Goal: Task Accomplishment & Management: Manage account settings

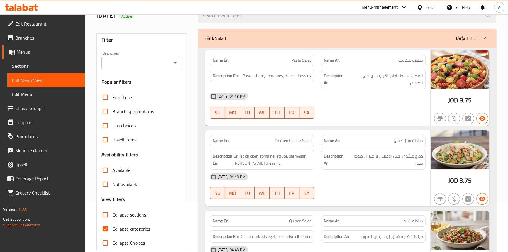
scroll to position [80, 0]
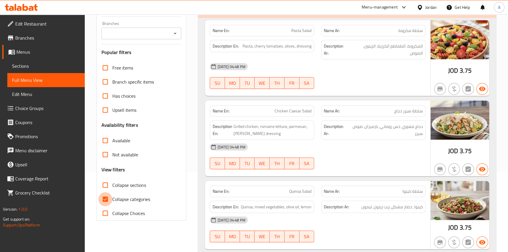
drag, startPoint x: 109, startPoint y: 197, endPoint x: 339, endPoint y: 243, distance: 235.1
click at [109, 197] on input "Collapse categories" at bounding box center [105, 199] width 14 height 14
checkbox input "false"
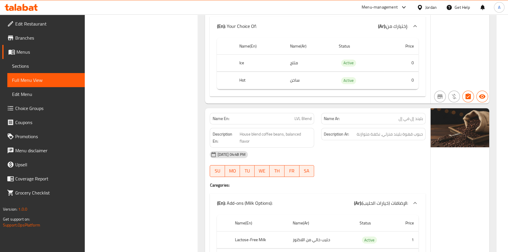
scroll to position [3039, 0]
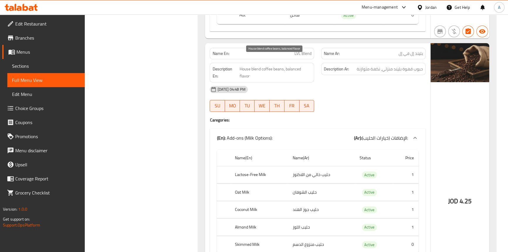
click at [254, 65] on span "House blend coffee beans, balanced flavor" at bounding box center [276, 72] width 72 height 14
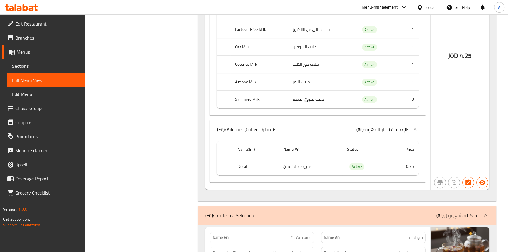
scroll to position [3252, 0]
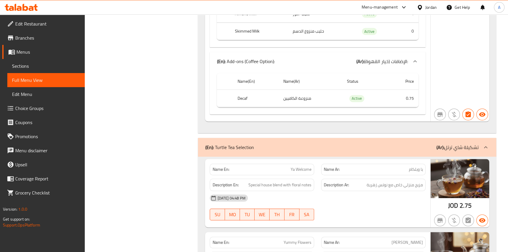
click at [326, 199] on div "[DATE] 04:48 PM SU MO TU WE TH FR SA" at bounding box center [317, 207] width 223 height 33
click at [44, 66] on span "Sections" at bounding box center [46, 65] width 68 height 7
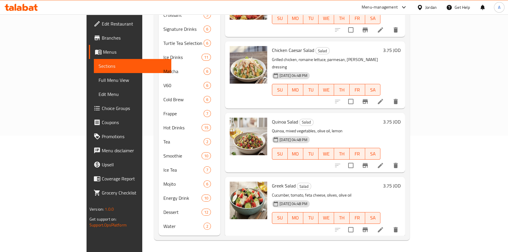
scroll to position [82, 0]
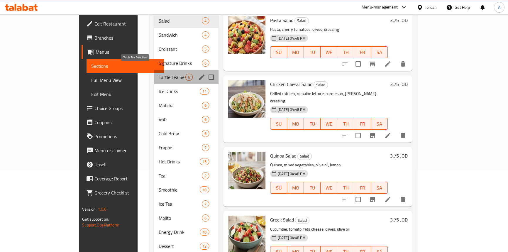
click at [159, 74] on span "Turtle Tea Selection" at bounding box center [172, 77] width 27 height 7
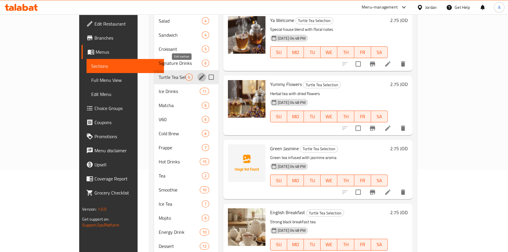
click at [199, 74] on icon "edit" at bounding box center [201, 76] width 5 height 5
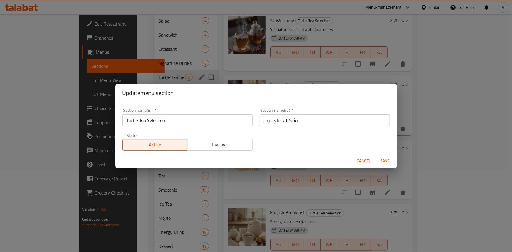
click at [300, 119] on input "تشكيلة شاي ترتل" at bounding box center [325, 120] width 130 height 12
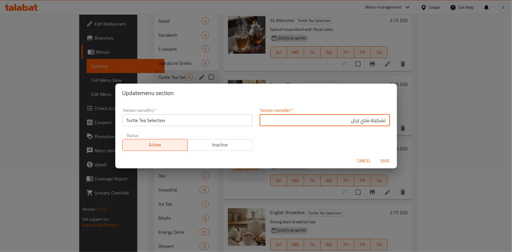
click at [321, 120] on input "تشكيلة شاي ترتل" at bounding box center [325, 120] width 130 height 12
click at [377, 121] on input "تشكيلة شاي ترتل سليكشن" at bounding box center [325, 120] width 130 height 12
click at [360, 120] on input "شاي ترتل سليكشن" at bounding box center [325, 120] width 130 height 12
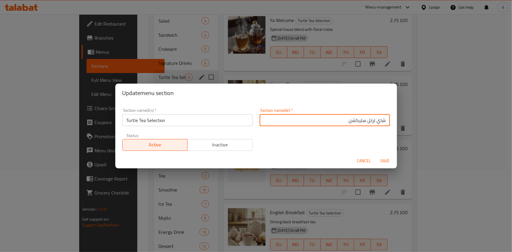
type input "شاي ترتل سليكشن"
click at [384, 162] on span "Save" at bounding box center [385, 160] width 14 height 7
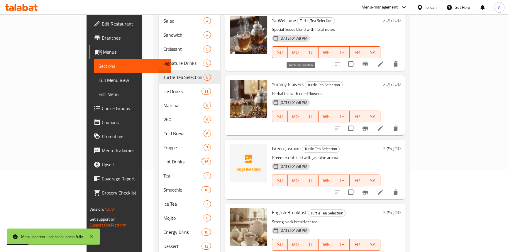
click at [308, 82] on span "Turtle Tea Selection" at bounding box center [323, 85] width 37 height 7
copy span "Selection"
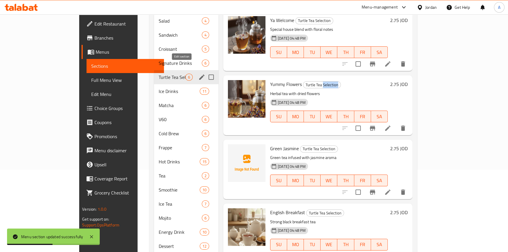
click at [198, 74] on icon "edit" at bounding box center [201, 77] width 7 height 7
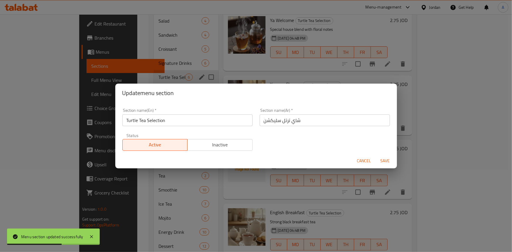
click at [267, 120] on input "شاي ترتل سليكشن" at bounding box center [325, 120] width 130 height 12
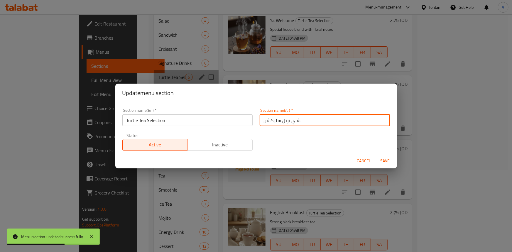
click at [267, 120] on input "شاي ترتل سليكشن" at bounding box center [325, 120] width 130 height 12
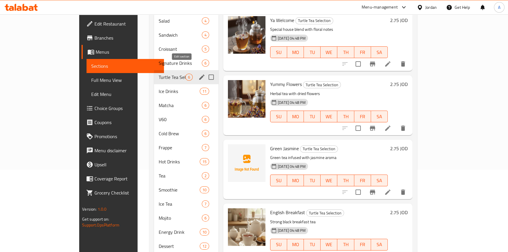
click at [199, 74] on icon "edit" at bounding box center [201, 76] width 5 height 5
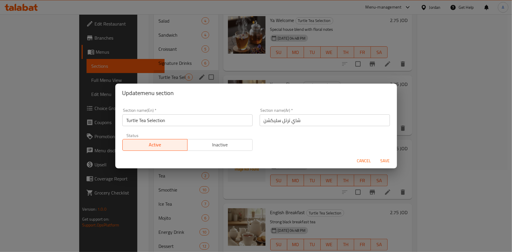
click at [269, 123] on input "شاي ترتل سليكشن" at bounding box center [325, 120] width 130 height 12
paste input "text"
type input "شاي ترتل سيليكشن"
click at [379, 160] on span "Save" at bounding box center [385, 160] width 14 height 7
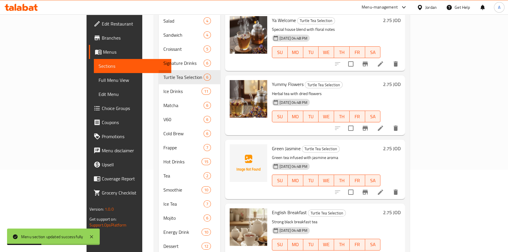
click at [303, 80] on h6 "Yummy Flowers Turtle Tea Selection" at bounding box center [326, 84] width 109 height 8
click at [305, 82] on span "Turtle Tea Selection" at bounding box center [323, 85] width 37 height 7
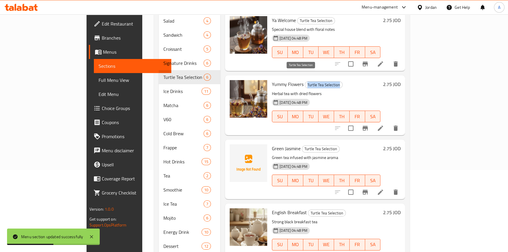
click at [305, 82] on span "Turtle Tea Selection" at bounding box center [323, 85] width 37 height 7
copy span "Turtle Tea Selection"
click at [99, 79] on span "Full Menu View" at bounding box center [133, 80] width 68 height 7
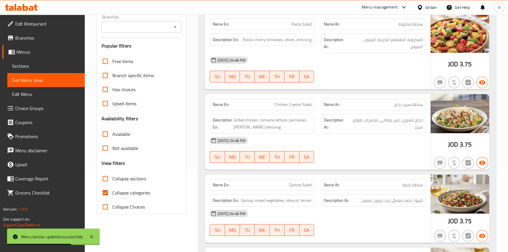
click at [103, 189] on input "Collapse categories" at bounding box center [105, 193] width 14 height 14
checkbox input "false"
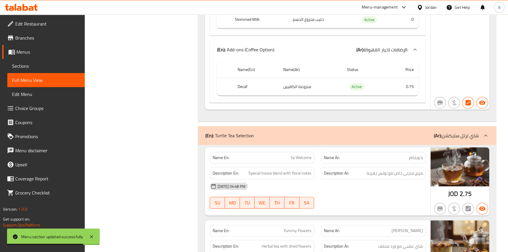
scroll to position [3344, 0]
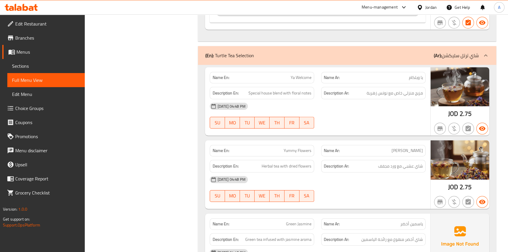
click at [301, 74] on span "Ya Welcome" at bounding box center [301, 77] width 21 height 6
copy span "Welcome"
click at [20, 68] on span "Sections" at bounding box center [46, 65] width 68 height 7
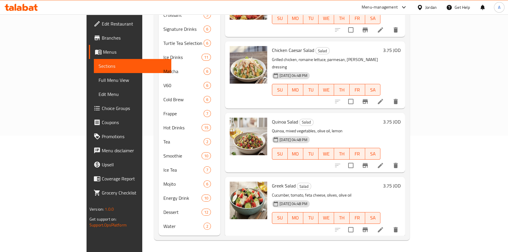
scroll to position [82, 0]
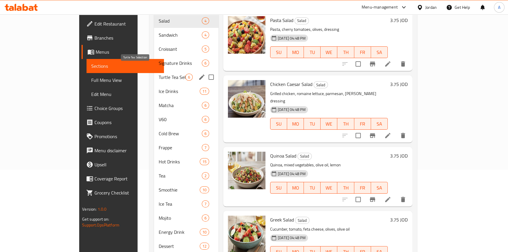
click at [159, 74] on span "Turtle Tea Selection" at bounding box center [172, 77] width 27 height 7
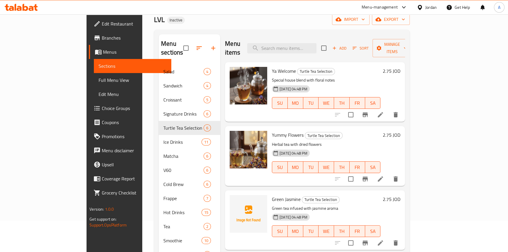
scroll to position [2, 0]
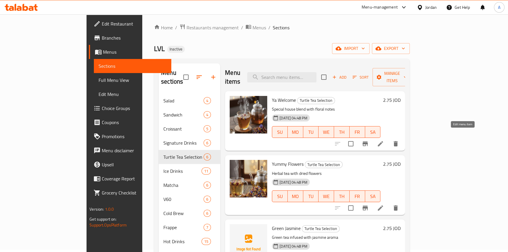
click at [384, 140] on icon at bounding box center [380, 143] width 7 height 7
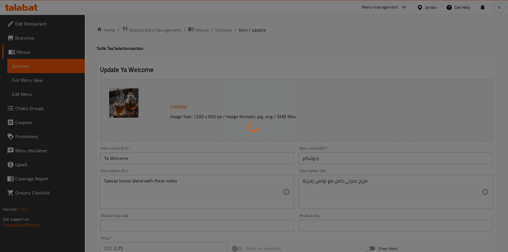
click at [309, 160] on div at bounding box center [254, 126] width 508 height 252
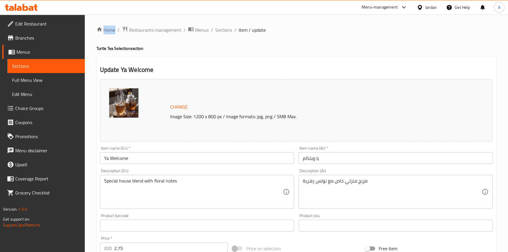
click at [307, 161] on input "يا ويلكام" at bounding box center [396, 158] width 194 height 12
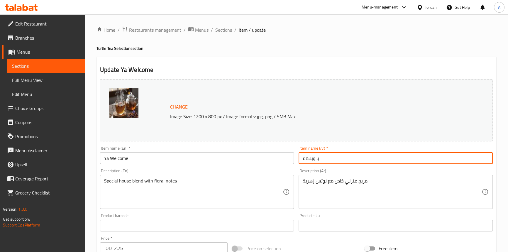
click at [307, 161] on input "يا ويلكام" at bounding box center [396, 158] width 194 height 12
paste input "text"
type input "يا ويلكم"
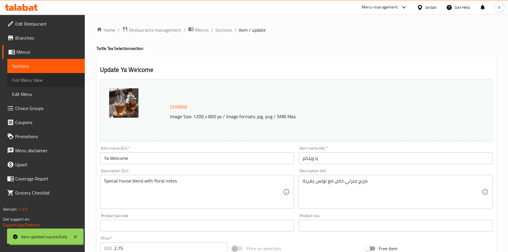
click at [39, 83] on span "Full Menu View" at bounding box center [46, 80] width 68 height 7
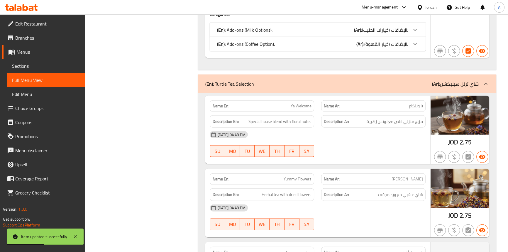
scroll to position [1962, 0]
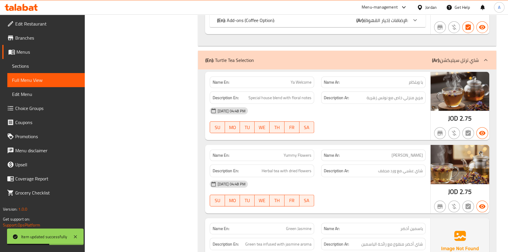
click at [292, 79] on span "Ya Welcome" at bounding box center [301, 82] width 21 height 6
click at [375, 105] on div "[DATE] 04:48 PM" at bounding box center [317, 111] width 223 height 14
click at [278, 94] on span "Special house blend with floral notes" at bounding box center [279, 97] width 63 height 7
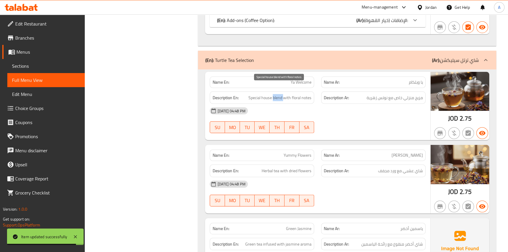
click at [278, 94] on span "Special house blend with floral notes" at bounding box center [279, 97] width 63 height 7
click at [269, 94] on span "Special house blend with floral notes" at bounding box center [279, 97] width 63 height 7
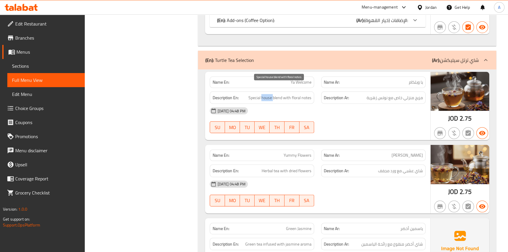
click at [269, 94] on span "Special house blend with floral notes" at bounding box center [279, 97] width 63 height 7
click at [257, 94] on span "Special house blend with floral notes" at bounding box center [279, 97] width 63 height 7
click at [286, 94] on span "Special house blend with floral notes" at bounding box center [279, 97] width 63 height 7
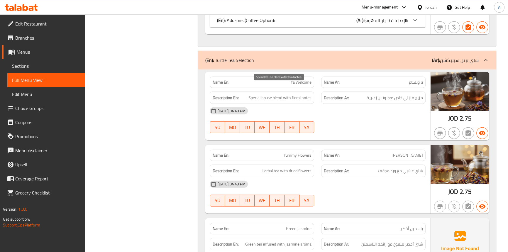
click at [308, 94] on span "Special house blend with floral notes" at bounding box center [279, 97] width 63 height 7
click at [288, 94] on span "Special house blend with floral notes" at bounding box center [279, 97] width 63 height 7
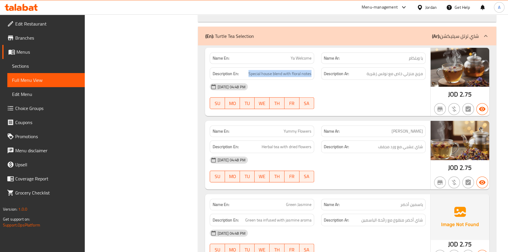
scroll to position [2015, 0]
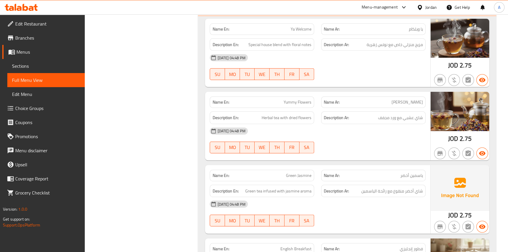
click at [287, 99] on span "Yummy Flowers" at bounding box center [298, 102] width 28 height 6
click at [302, 99] on span "Yummy Flowers" at bounding box center [298, 102] width 28 height 6
click at [280, 99] on p "Name En: Yummy Flowers" at bounding box center [261, 102] width 99 height 6
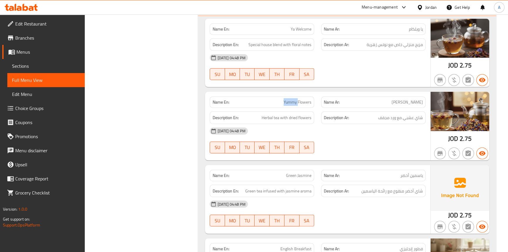
click at [280, 99] on p "Name En: Yummy Flowers" at bounding box center [261, 102] width 99 height 6
click at [277, 114] on span "Herbal tea with dried flowers" at bounding box center [287, 117] width 50 height 7
click at [267, 114] on span "Herbal tea with dried flowers" at bounding box center [287, 117] width 50 height 7
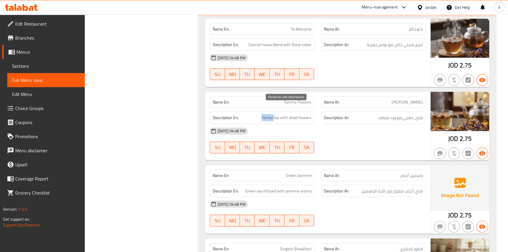
click at [267, 114] on span "Herbal tea with dried flowers" at bounding box center [287, 117] width 50 height 7
click at [283, 114] on span "Herbal tea with dried flowers" at bounding box center [287, 117] width 50 height 7
click at [305, 114] on span "Herbal tea with dried flowers" at bounding box center [287, 117] width 50 height 7
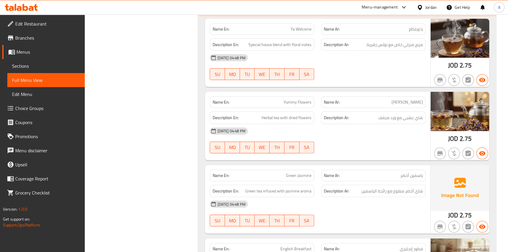
click at [294, 111] on div "Description En: Herbal tea with dried flowers" at bounding box center [262, 117] width 104 height 13
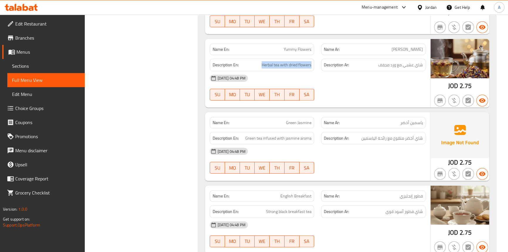
scroll to position [2068, 0]
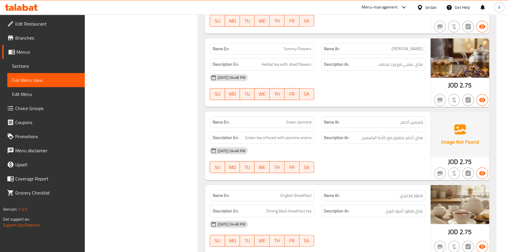
click at [291, 119] on span "Green Jasmine" at bounding box center [299, 122] width 26 height 6
click at [310, 119] on span "Green Jasmine" at bounding box center [299, 122] width 26 height 6
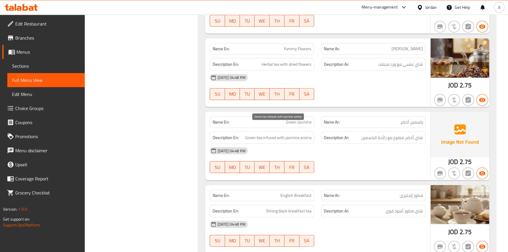
click at [258, 134] on span "Green tea infused with jasmine aroma" at bounding box center [278, 137] width 66 height 7
click at [248, 134] on span "Green tea infused with jasmine aroma" at bounding box center [278, 137] width 66 height 7
click at [269, 134] on span "Green tea infused with jasmine aroma" at bounding box center [278, 137] width 66 height 7
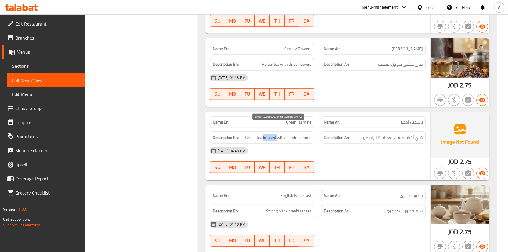
click at [269, 134] on span "Green tea infused with jasmine aroma" at bounding box center [278, 137] width 66 height 7
click at [281, 134] on span "Green tea infused with jasmine aroma" at bounding box center [278, 137] width 66 height 7
click at [308, 134] on span "Green tea infused with jasmine aroma" at bounding box center [278, 137] width 66 height 7
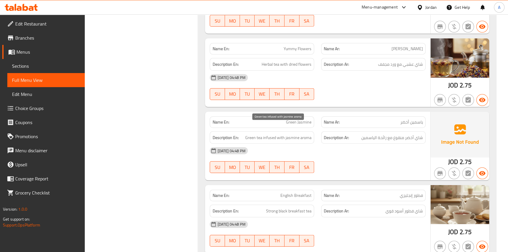
click at [299, 134] on span "Green tea infused with jasmine aroma" at bounding box center [278, 137] width 66 height 7
click at [314, 144] on div "[DATE] 04:48 PM" at bounding box center [317, 151] width 223 height 14
click at [306, 134] on span "Green tea infused with jasmine aroma" at bounding box center [278, 137] width 66 height 7
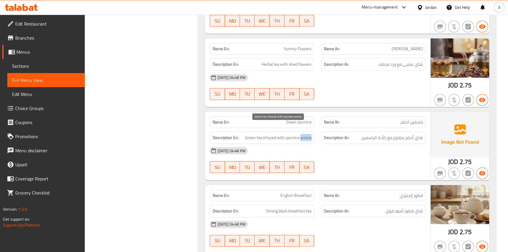
click at [306, 134] on span "Green tea infused with jasmine aroma" at bounding box center [278, 137] width 66 height 7
click at [309, 144] on div "[DATE] 04:48 PM" at bounding box center [317, 151] width 223 height 14
click at [273, 134] on span "Green tea infused with jasmine aroma" at bounding box center [278, 137] width 66 height 7
click at [280, 134] on span "Green tea infused with jasmine aroma" at bounding box center [278, 137] width 66 height 7
click at [307, 134] on span "Green tea infused with jasmine aroma" at bounding box center [278, 137] width 66 height 7
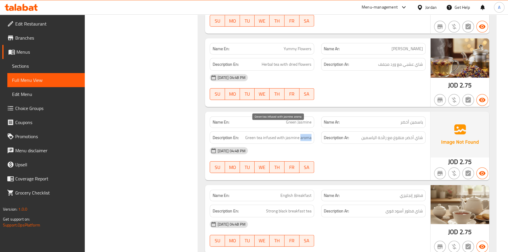
click at [307, 134] on span "Green tea infused with jasmine aroma" at bounding box center [278, 137] width 66 height 7
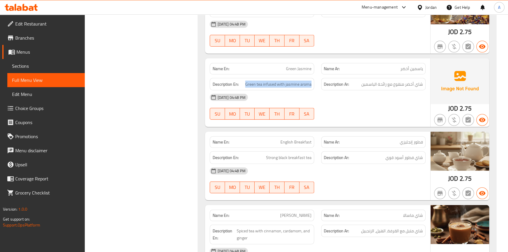
scroll to position [2148, 0]
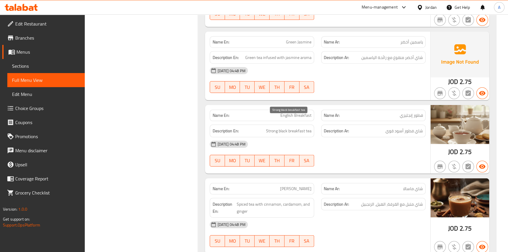
click at [308, 110] on div "Name En: English Breakfast" at bounding box center [262, 115] width 104 height 11
drag, startPoint x: 308, startPoint y: 110, endPoint x: 290, endPoint y: 107, distance: 17.8
click at [308, 110] on div "Name En: English Breakfast" at bounding box center [262, 115] width 104 height 11
click at [290, 112] on span "English Breakfast" at bounding box center [295, 115] width 31 height 6
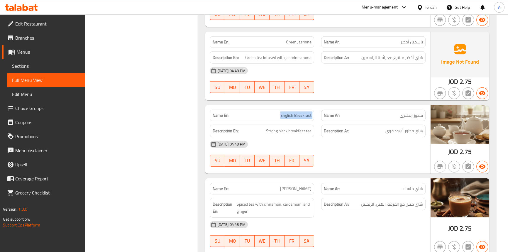
click at [290, 112] on span "English Breakfast" at bounding box center [295, 115] width 31 height 6
click at [310, 127] on span "Strong black breakfast tea" at bounding box center [288, 130] width 45 height 7
click at [296, 127] on span "Strong black breakfast tea" at bounding box center [288, 130] width 45 height 7
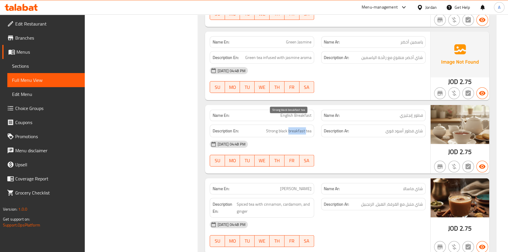
click at [288, 127] on span "Strong black breakfast tea" at bounding box center [288, 130] width 45 height 7
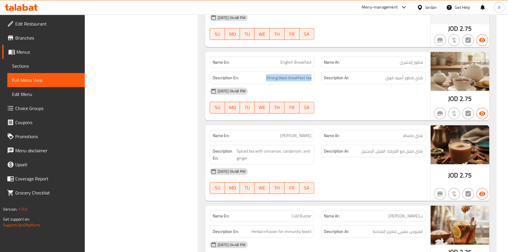
scroll to position [2201, 0]
click at [303, 132] on span "[PERSON_NAME]" at bounding box center [295, 135] width 31 height 6
click at [296, 132] on span "[PERSON_NAME]" at bounding box center [295, 135] width 31 height 6
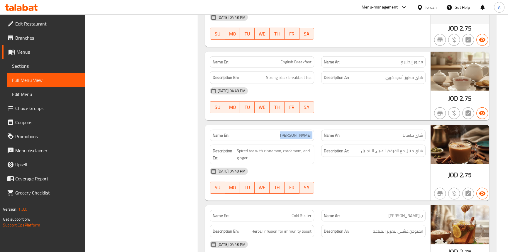
click at [296, 132] on span "[PERSON_NAME]" at bounding box center [295, 135] width 31 height 6
click at [252, 147] on span "Spiced tea with cinnamon, cardamom, and ginger" at bounding box center [274, 154] width 75 height 14
click at [245, 147] on span "Spiced tea with cinnamon, cardamom, and ginger" at bounding box center [274, 154] width 75 height 14
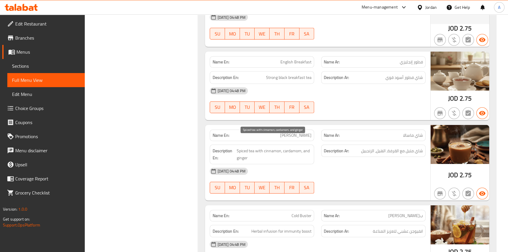
click at [260, 147] on span "Spiced tea with cinnamon, cardamom, and ginger" at bounding box center [274, 154] width 75 height 14
click at [271, 147] on span "Spiced tea with cinnamon, cardamom, and ginger" at bounding box center [274, 154] width 75 height 14
click at [295, 147] on span "Spiced tea with cinnamon, cardamom, and ginger" at bounding box center [274, 154] width 75 height 14
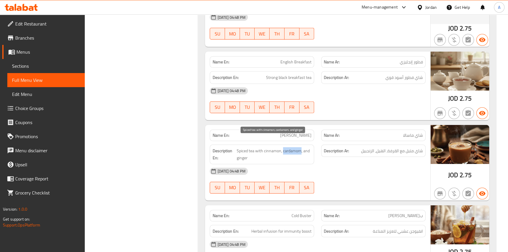
click at [295, 147] on span "Spiced tea with cinnamon, cardamom, and ginger" at bounding box center [274, 154] width 75 height 14
click at [302, 147] on span "Spiced tea with cinnamon, cardamom, and ginger" at bounding box center [274, 154] width 75 height 14
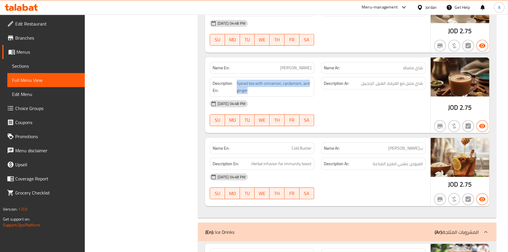
scroll to position [2282, 0]
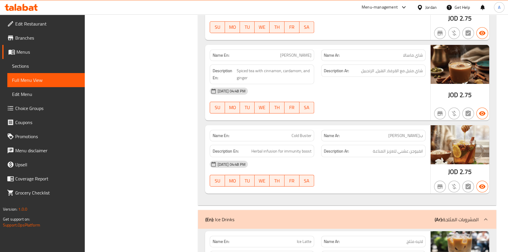
click at [303, 133] on span "Cold Buster" at bounding box center [301, 136] width 20 height 6
click at [269, 148] on span "Herbal infusion for immunity boost" at bounding box center [281, 151] width 60 height 7
drag, startPoint x: 269, startPoint y: 141, endPoint x: 265, endPoint y: 141, distance: 4.1
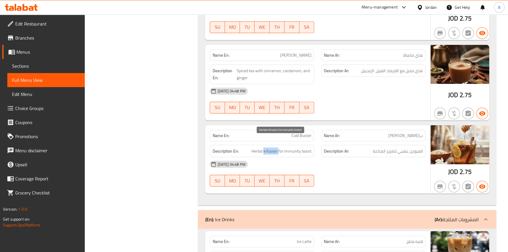
click at [269, 148] on span "Herbal infusion for immunity boost" at bounding box center [281, 151] width 60 height 7
click at [259, 148] on span "Herbal infusion for immunity boost" at bounding box center [281, 151] width 60 height 7
click at [280, 148] on span "Herbal infusion for immunity boost" at bounding box center [281, 151] width 60 height 7
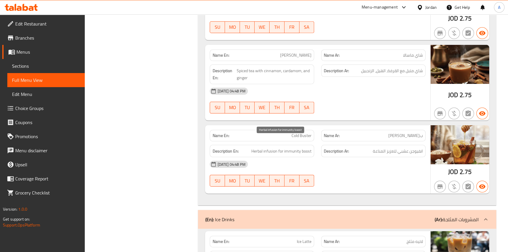
click at [300, 148] on span "Herbal infusion for immunity boost" at bounding box center [281, 151] width 60 height 7
click at [346, 157] on div "[DATE] 04:48 PM" at bounding box center [317, 164] width 223 height 14
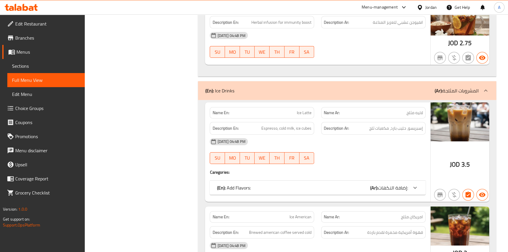
scroll to position [2468, 0]
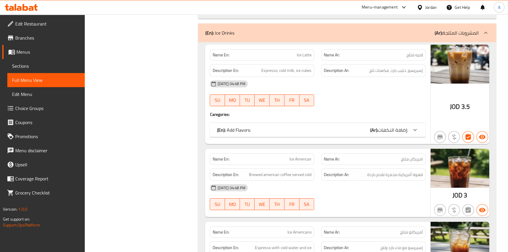
click at [270, 126] on div "(En): Add Flavors: (Ar): إضافة النكهات:" at bounding box center [312, 129] width 191 height 7
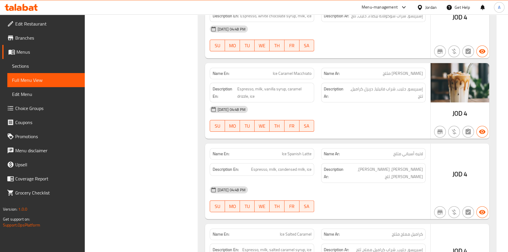
scroll to position [3001, 0]
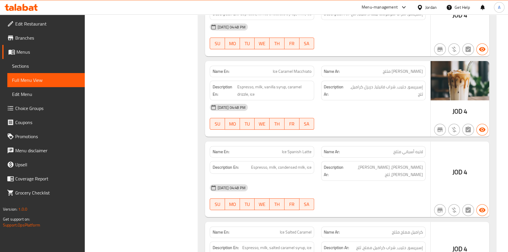
click at [307, 149] on span "Ice Spanish Latte" at bounding box center [297, 152] width 30 height 6
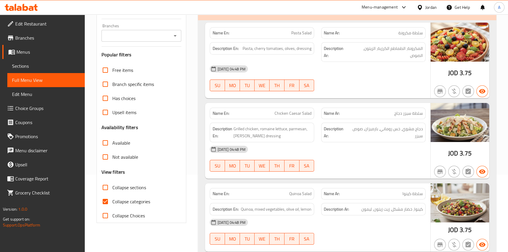
scroll to position [80, 0]
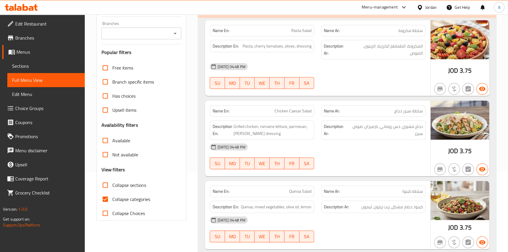
click at [106, 182] on input "Collapse sections" at bounding box center [105, 185] width 14 height 14
checkbox input "true"
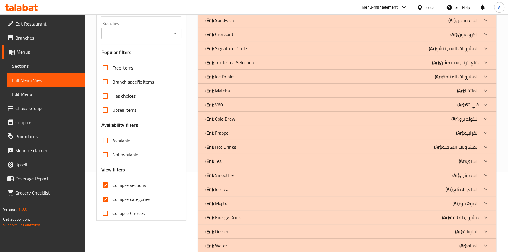
click at [252, 52] on div "(En): Signature Drinks (Ar): المشروبات السيجنتشر" at bounding box center [347, 48] width 298 height 14
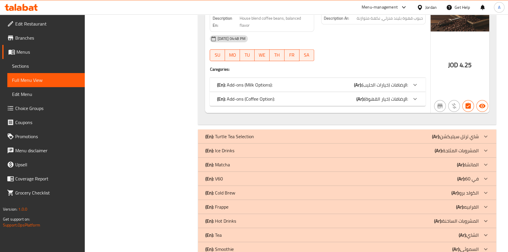
scroll to position [828, 0]
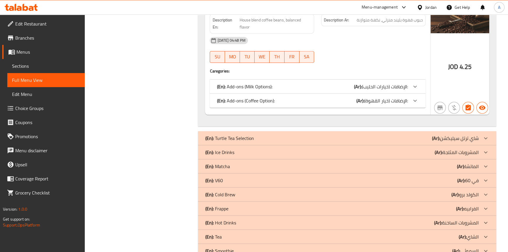
click at [248, 135] on p "(En): Turtle Tea Selection" at bounding box center [229, 138] width 49 height 7
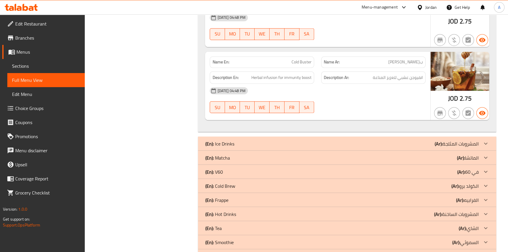
scroll to position [1335, 0]
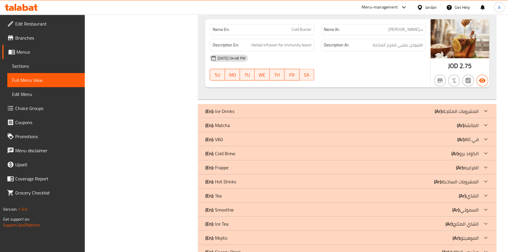
click at [233, 107] on p "(En): Ice Drinks" at bounding box center [219, 110] width 29 height 7
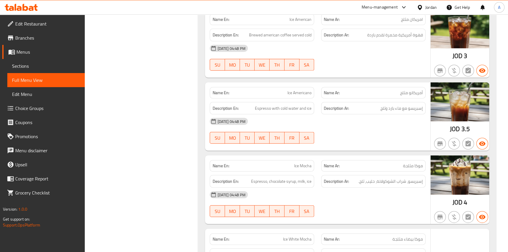
scroll to position [1708, 0]
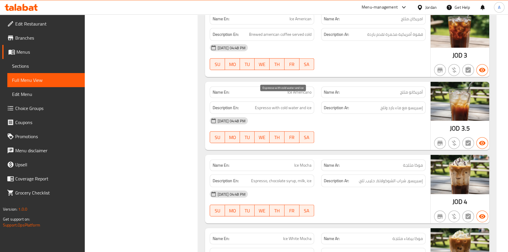
click at [305, 104] on span "Espresso with cold water and ice" at bounding box center [283, 107] width 57 height 7
click at [295, 171] on div "Description En: Espresso, chocolate syrup, milk, ice" at bounding box center [261, 181] width 111 height 20
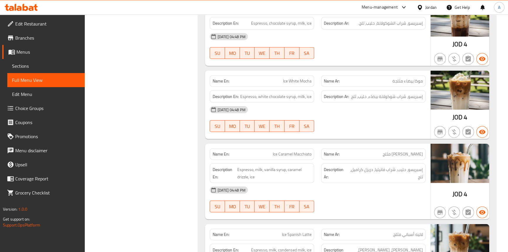
scroll to position [1894, 0]
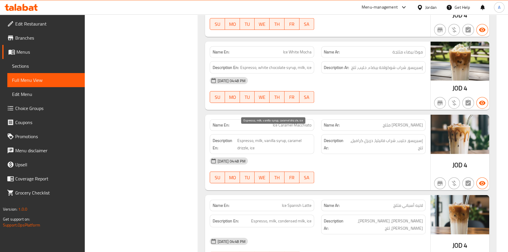
click at [251, 139] on span "Espresso, milk, vanilla syrup, caramel drizzle, ice" at bounding box center [274, 144] width 74 height 14
click at [251, 138] on span "Espresso, milk, vanilla syrup, caramel drizzle, ice" at bounding box center [274, 144] width 74 height 14
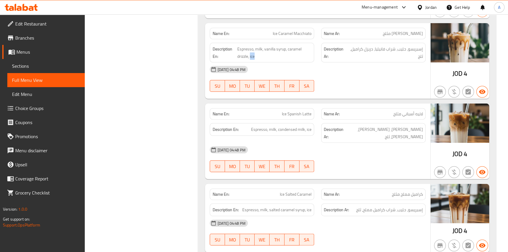
scroll to position [2001, 0]
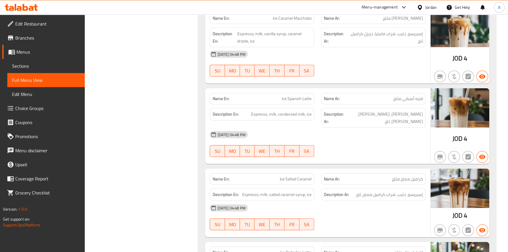
click at [309, 96] on span "Ice Spanish Latte" at bounding box center [297, 99] width 30 height 6
click at [294, 94] on div "Name En: Ice Spanish Latte" at bounding box center [262, 98] width 104 height 11
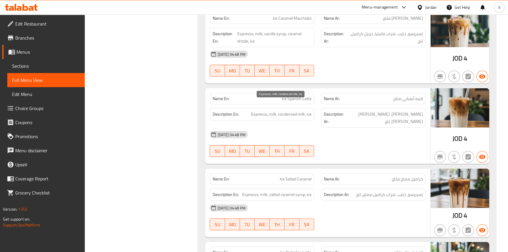
click at [258, 111] on span "Espresso, milk, condensed milk, ice" at bounding box center [281, 114] width 60 height 7
click at [272, 111] on span "Espresso, milk, condensed milk, ice" at bounding box center [281, 114] width 60 height 7
click at [293, 111] on span "Espresso, milk, condensed milk, ice" at bounding box center [281, 114] width 60 height 7
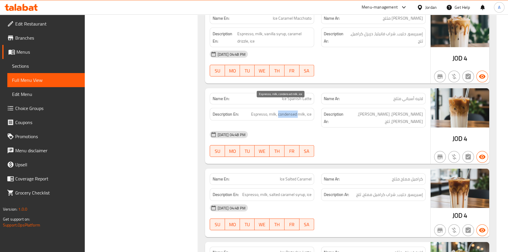
click at [293, 111] on span "Espresso, milk, condensed milk, ice" at bounding box center [281, 114] width 60 height 7
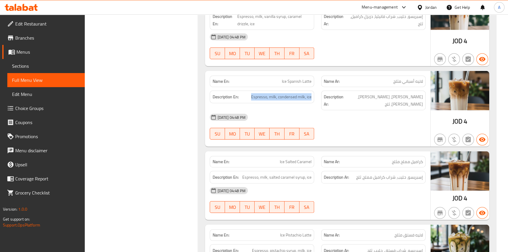
scroll to position [2028, 0]
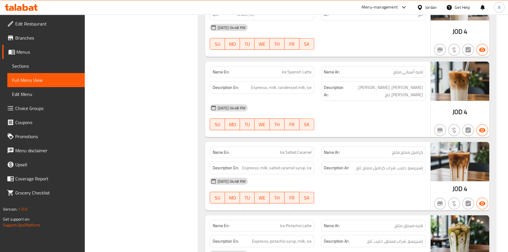
click at [303, 149] on span "Ice Salted Caramel" at bounding box center [296, 152] width 32 height 6
drag, startPoint x: 304, startPoint y: 138, endPoint x: 293, endPoint y: 134, distance: 11.5
click at [304, 149] on span "Ice Salted Caramel" at bounding box center [296, 152] width 32 height 6
click at [290, 149] on span "Ice Salted Caramel" at bounding box center [296, 152] width 32 height 6
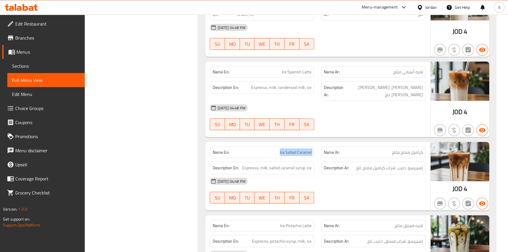
click at [290, 149] on span "Ice Salted Caramel" at bounding box center [296, 152] width 32 height 6
click at [252, 164] on span "Espresso, milk, salted caramel syrup, ice" at bounding box center [276, 167] width 69 height 7
click at [261, 164] on span "Espresso, milk, salted caramel syrup, ice" at bounding box center [276, 167] width 69 height 7
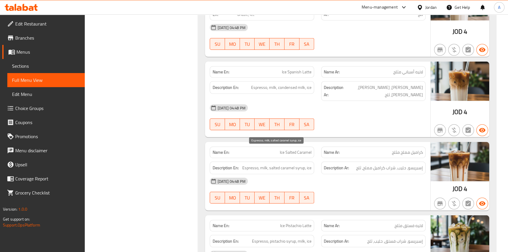
click at [298, 164] on span "Espresso, milk, salted caramel syrup, ice" at bounding box center [276, 167] width 69 height 7
click at [289, 164] on span "Espresso, milk, salted caramel syrup, ice" at bounding box center [276, 167] width 69 height 7
drag, startPoint x: 289, startPoint y: 152, endPoint x: 282, endPoint y: 151, distance: 6.8
click at [289, 164] on span "Espresso, milk, salted caramel syrup, ice" at bounding box center [276, 167] width 69 height 7
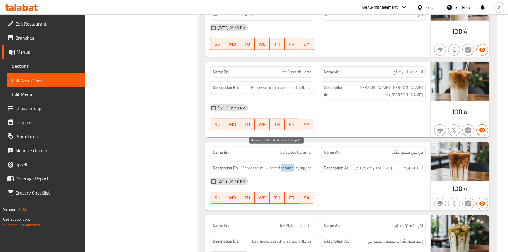
click at [282, 164] on span "Espresso, milk, salted caramel syrup, ice" at bounding box center [276, 167] width 69 height 7
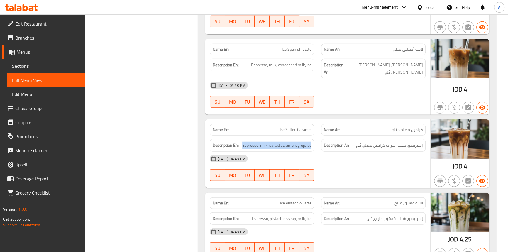
scroll to position [2081, 0]
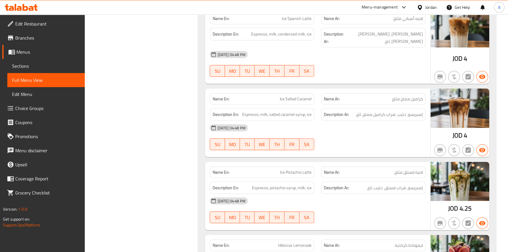
click at [309, 169] on span "Ice Pistachio Latte" at bounding box center [295, 172] width 31 height 6
click at [299, 169] on span "Ice Pistachio Latte" at bounding box center [295, 172] width 31 height 6
drag, startPoint x: 299, startPoint y: 156, endPoint x: 291, endPoint y: 155, distance: 7.9
click at [298, 169] on span "Ice Pistachio Latte" at bounding box center [295, 172] width 31 height 6
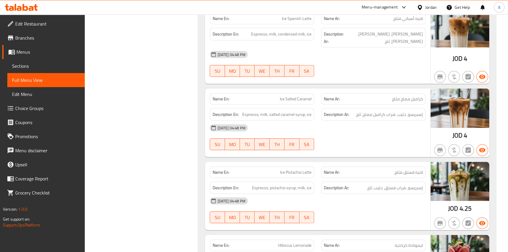
click at [280, 169] on span "Ice Pistachio Latte" at bounding box center [295, 172] width 31 height 6
click at [258, 184] on span "Espresso, pistachio syrup, milk, ice" at bounding box center [282, 187] width 60 height 7
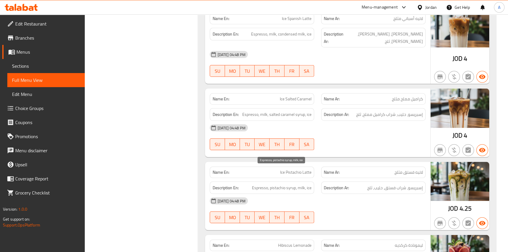
click at [290, 184] on span "Espresso, pistachio syrup, milk, ice" at bounding box center [282, 187] width 60 height 7
click at [275, 184] on span "Espresso, pistachio syrup, milk, ice" at bounding box center [282, 187] width 60 height 7
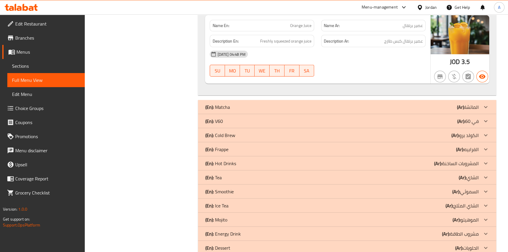
scroll to position [2374, 0]
click at [243, 103] on div "(En): Matcha (Ar): الماتشا" at bounding box center [341, 106] width 273 height 7
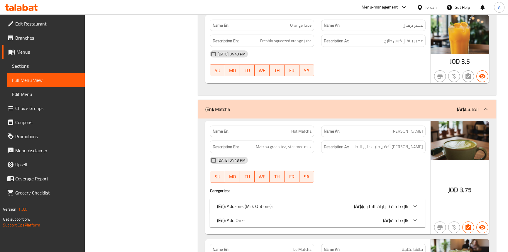
click at [291, 128] on span "Hot Matcha" at bounding box center [301, 131] width 20 height 6
copy span "Hot Matcha"
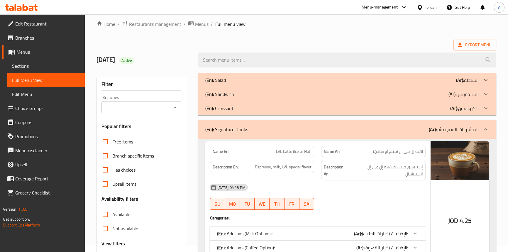
scroll to position [106, 0]
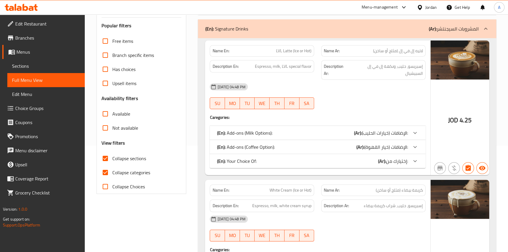
click at [109, 171] on input "Collapse categories" at bounding box center [105, 172] width 14 height 14
checkbox input "false"
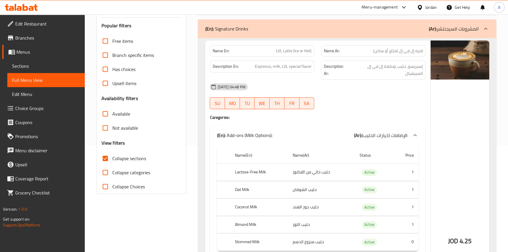
scroll to position [0, 0]
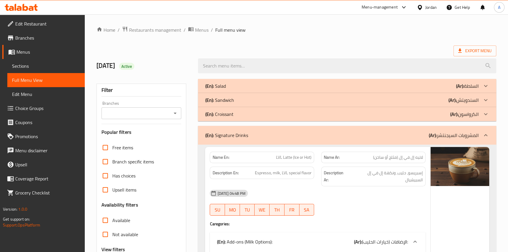
click at [325, 26] on ol "Home / Restaurants management / Menus / Full menu view" at bounding box center [296, 30] width 400 height 8
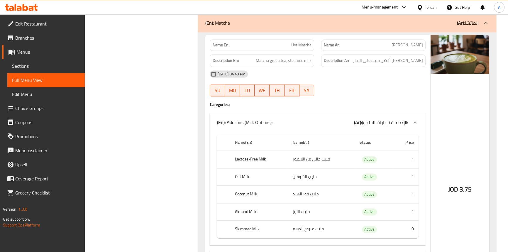
scroll to position [3847, 0]
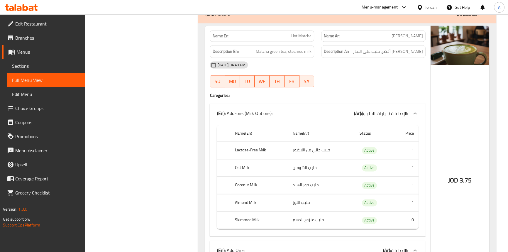
drag, startPoint x: 466, startPoint y: 176, endPoint x: 279, endPoint y: 246, distance: 199.4
click at [466, 176] on div "JOD 3.75" at bounding box center [459, 168] width 59 height 284
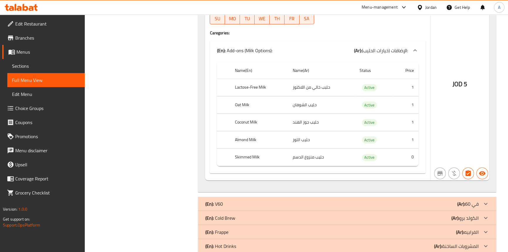
scroll to position [5181, 0]
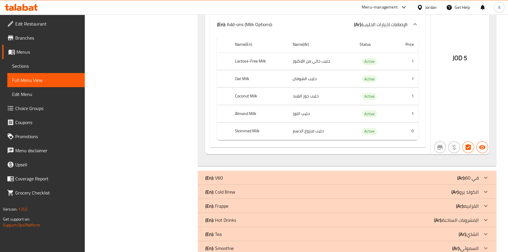
drag, startPoint x: 221, startPoint y: 158, endPoint x: 347, endPoint y: 198, distance: 131.3
click at [221, 174] on p "(En): V60" at bounding box center [214, 177] width 18 height 7
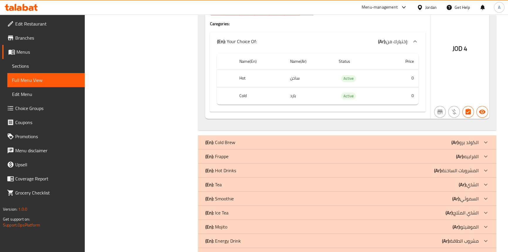
scroll to position [6300, 0]
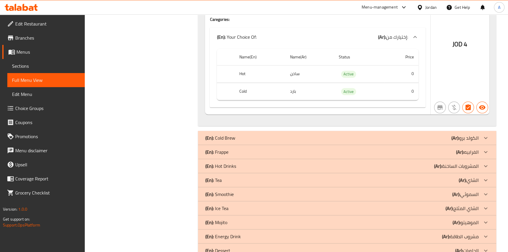
drag, startPoint x: 241, startPoint y: 118, endPoint x: 299, endPoint y: 177, distance: 82.9
click at [241, 134] on div "(En): Cold Brew (Ar): الكولد برو" at bounding box center [341, 137] width 273 height 7
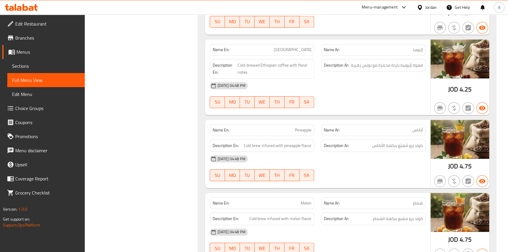
scroll to position [6754, 0]
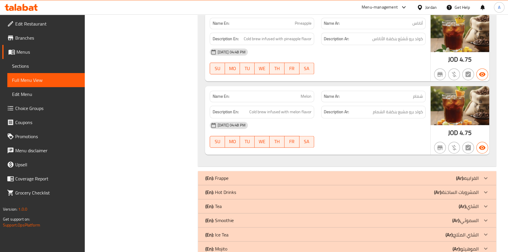
click at [232, 171] on div "(En): Frappe (Ar): الفرابيه" at bounding box center [347, 178] width 298 height 14
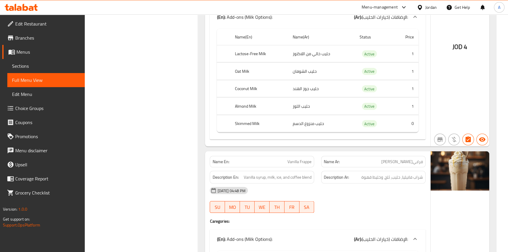
scroll to position [7073, 0]
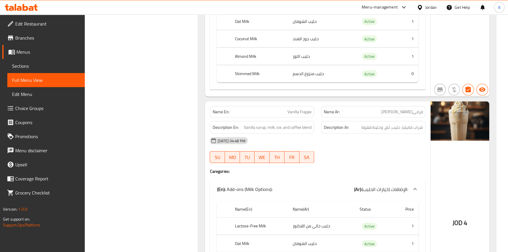
click at [301, 109] on span "Vanilla Frappe" at bounding box center [299, 112] width 24 height 6
copy span "Vanilla Frappe"
click at [23, 65] on span "Sections" at bounding box center [46, 65] width 68 height 7
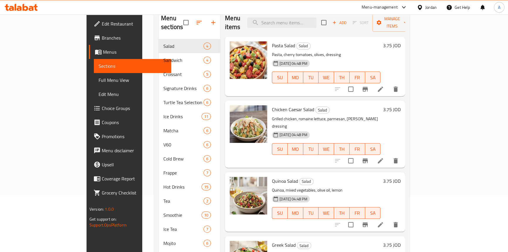
scroll to position [29, 0]
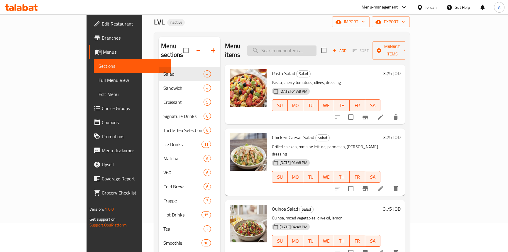
click at [316, 50] on input "search" at bounding box center [281, 50] width 69 height 10
paste input "Vanilla Frappe"
type input "Vanilla Frappe"
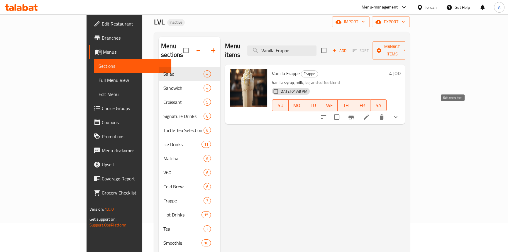
click at [370, 113] on icon at bounding box center [366, 116] width 7 height 7
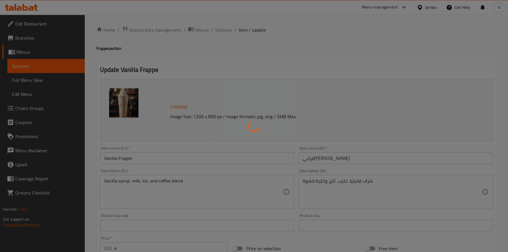
type input "الإضافات (خيارات الحليب):"
type input "0"
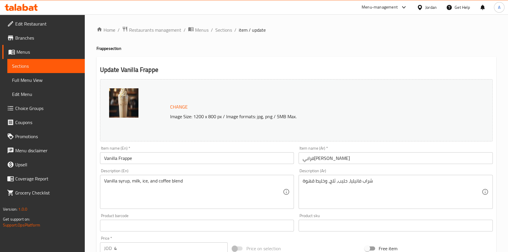
click at [403, 211] on div "Product sku Product sku" at bounding box center [395, 222] width 199 height 23
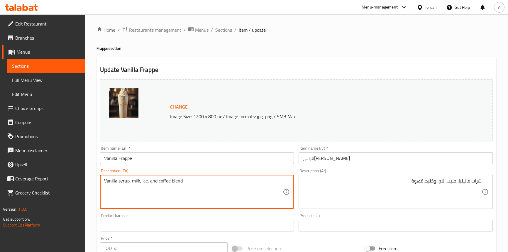
drag, startPoint x: 191, startPoint y: 182, endPoint x: 157, endPoint y: 179, distance: 34.1
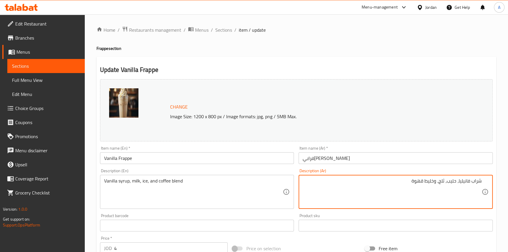
drag, startPoint x: 434, startPoint y: 181, endPoint x: 381, endPoint y: 181, distance: 52.8
paste textarea "مزيج ال"
drag, startPoint x: 420, startPoint y: 183, endPoint x: 420, endPoint y: 187, distance: 3.2
click at [419, 183] on textarea "شراب فانيليا، حليب، ثلج، ومزيج القهوة" at bounding box center [392, 192] width 179 height 28
click at [422, 184] on textarea "شراب فانيليا، حليب، ثلج، ومزيج القهوة" at bounding box center [392, 192] width 179 height 28
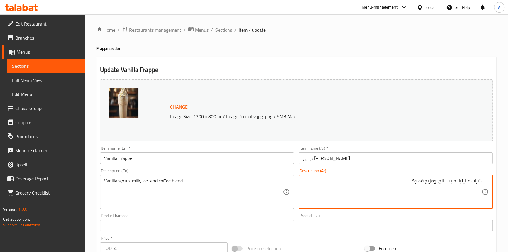
type textarea "شراب فانيليا، حليب، ثلج، ومزيج قهوة"
click at [385, 155] on input "فرابي[PERSON_NAME]" at bounding box center [396, 158] width 194 height 12
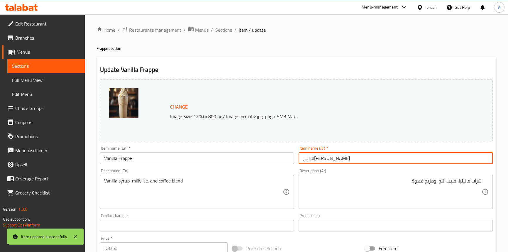
click at [157, 153] on input "Vanilla Frappe" at bounding box center [197, 158] width 194 height 12
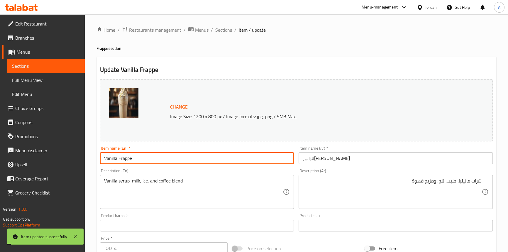
click at [157, 153] on input "Vanilla Frappe" at bounding box center [197, 158] width 194 height 12
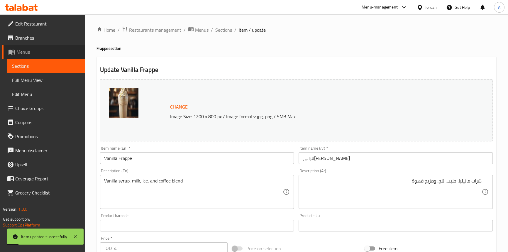
click at [29, 49] on span "Menus" at bounding box center [48, 51] width 64 height 7
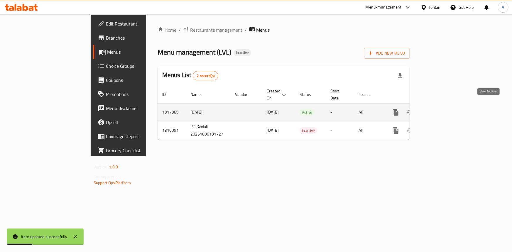
click at [445, 105] on link "enhanced table" at bounding box center [438, 112] width 14 height 14
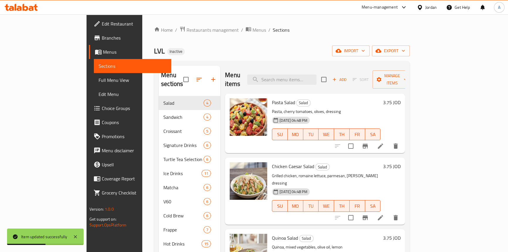
click at [99, 80] on span "Full Menu View" at bounding box center [133, 80] width 68 height 7
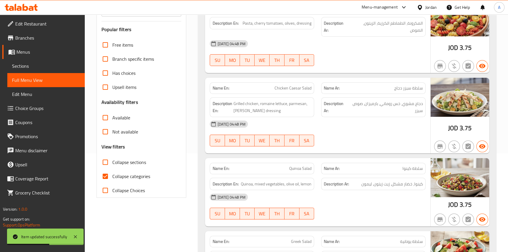
scroll to position [106, 0]
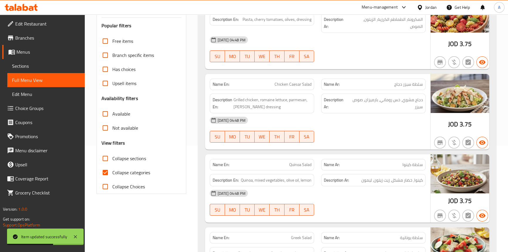
click at [107, 171] on input "Collapse categories" at bounding box center [105, 172] width 14 height 14
checkbox input "false"
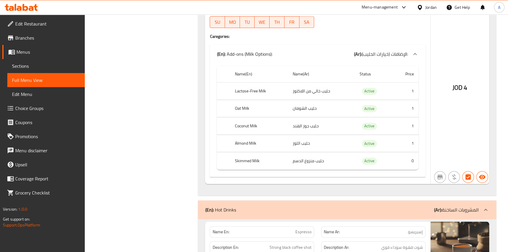
scroll to position [9398, 0]
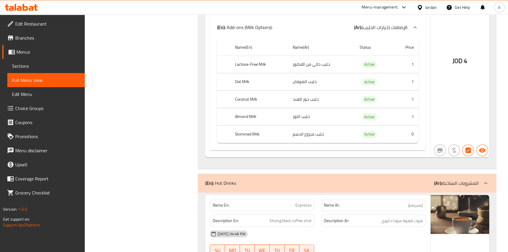
drag, startPoint x: 451, startPoint y: 92, endPoint x: 483, endPoint y: 129, distance: 48.2
click at [451, 92] on div "JOD 4" at bounding box center [459, 48] width 59 height 217
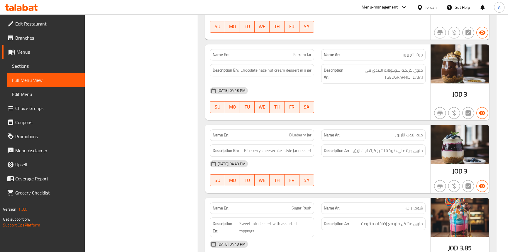
scroll to position [17984, 0]
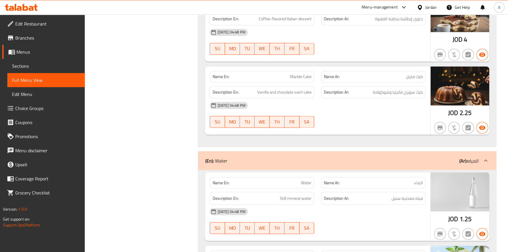
click at [240, 157] on div "(En): Water (Ar): المياه" at bounding box center [341, 160] width 273 height 7
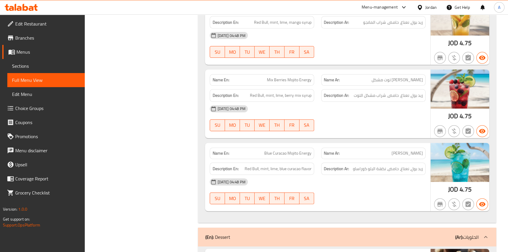
scroll to position [17026, 0]
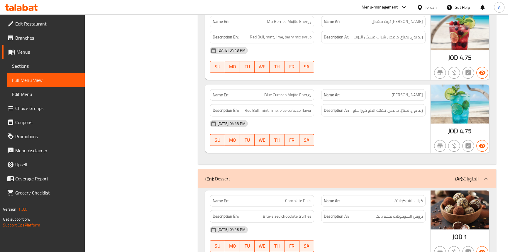
click at [227, 169] on div "(En): Dessert (Ar): الحلويات" at bounding box center [347, 178] width 298 height 19
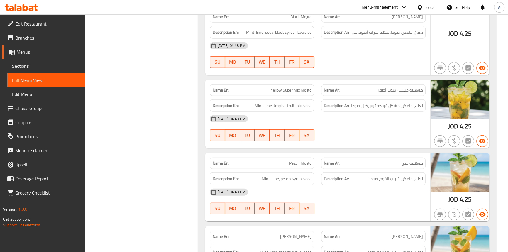
scroll to position [16199, 0]
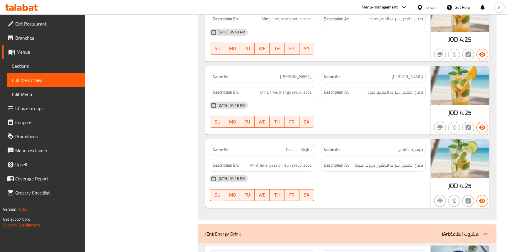
click at [226, 230] on p "(En): Energy Drink" at bounding box center [222, 233] width 35 height 7
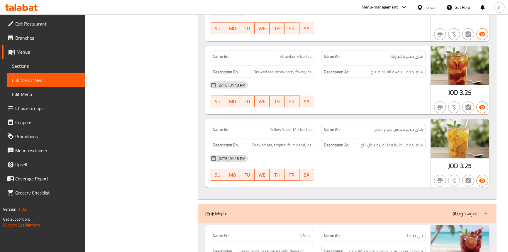
scroll to position [15560, 0]
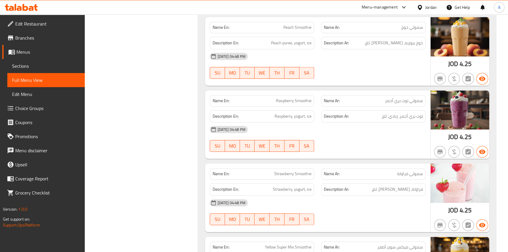
scroll to position [15053, 0]
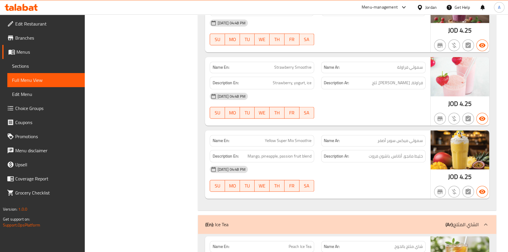
click at [244, 215] on div "(En): Ice Tea (Ar): الشاي المثلج" at bounding box center [347, 224] width 298 height 19
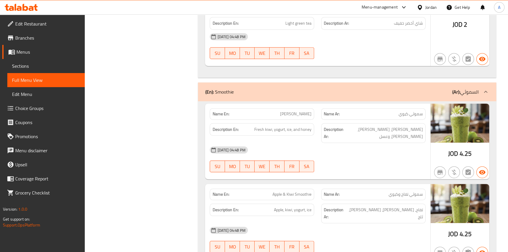
scroll to position [14399, 0]
click at [235, 89] on div "(En): Smoothie (Ar): السموثي" at bounding box center [341, 92] width 273 height 7
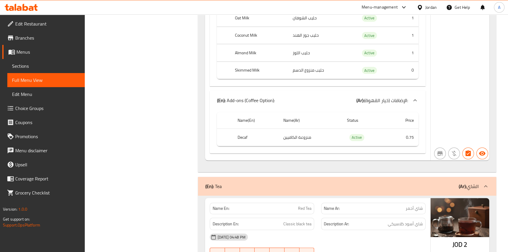
scroll to position [14123, 0]
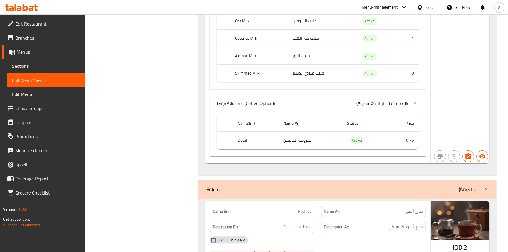
click at [269, 180] on div "(En): Tea (Ar): الشاي" at bounding box center [347, 189] width 298 height 19
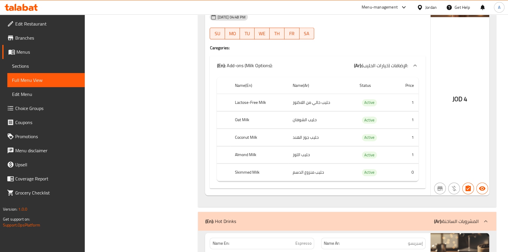
scroll to position [9399, 0]
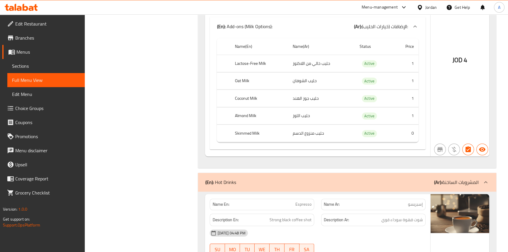
click at [233, 179] on p "(En): Hot Drinks" at bounding box center [220, 182] width 31 height 7
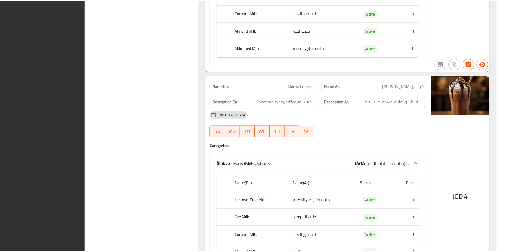
scroll to position [9402, 0]
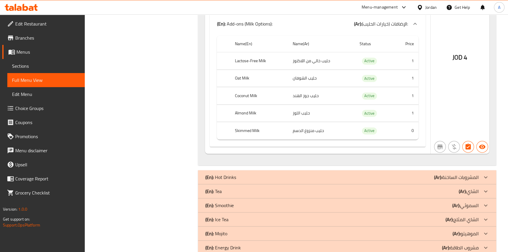
click at [26, 36] on span "Branches" at bounding box center [47, 37] width 65 height 7
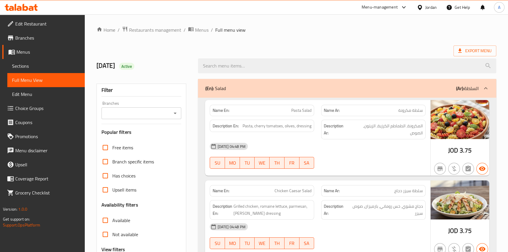
click at [12, 41] on icon at bounding box center [10, 37] width 7 height 7
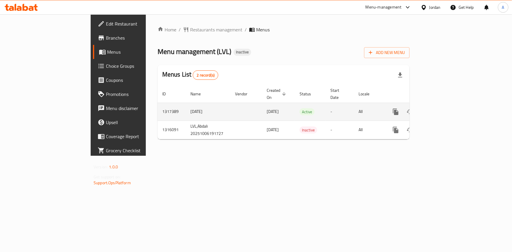
click at [441, 108] on icon "enhanced table" at bounding box center [437, 111] width 7 height 7
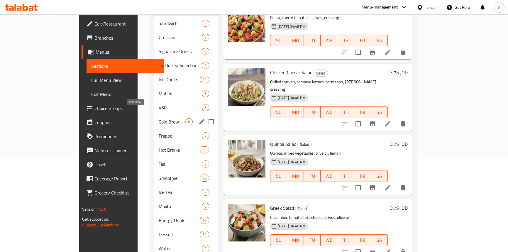
scroll to position [107, 0]
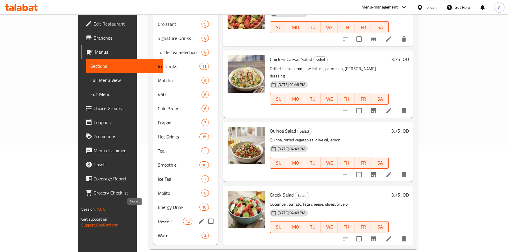
click at [158, 218] on span "Dessert" at bounding box center [170, 221] width 25 height 7
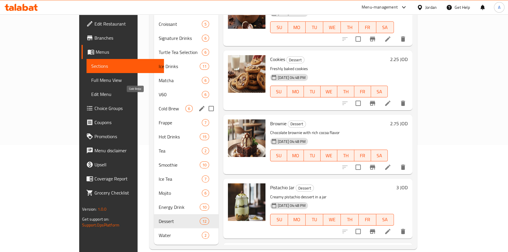
scroll to position [0, 0]
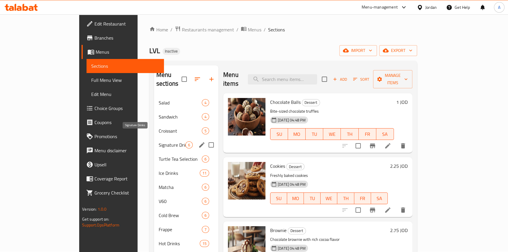
click at [159, 141] on span "Signature Drinks" at bounding box center [172, 144] width 27 height 7
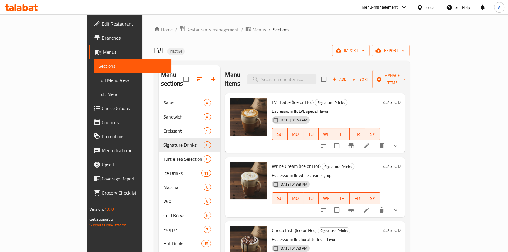
click at [272, 108] on p "Espresso, milk, LVL special flavor" at bounding box center [326, 111] width 109 height 7
copy p "Espresso"
click at [316, 74] on input "search" at bounding box center [281, 79] width 69 height 10
paste input "Espresso"
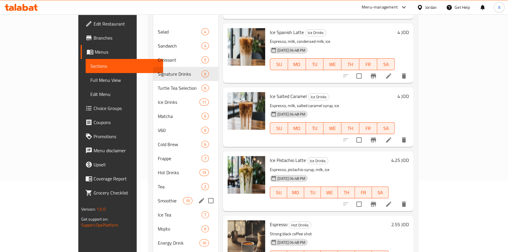
scroll to position [80, 0]
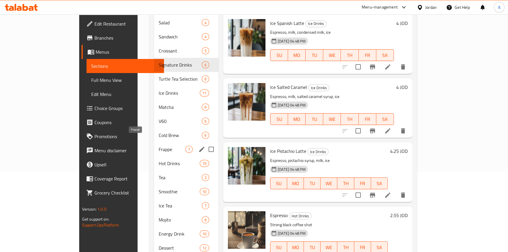
type input "Espresso"
click at [159, 146] on span "Frappe" at bounding box center [172, 149] width 27 height 7
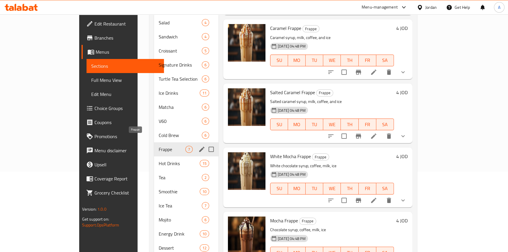
scroll to position [186, 0]
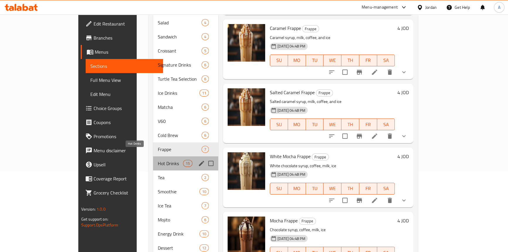
click at [158, 160] on span "Hot Drinks" at bounding box center [170, 163] width 25 height 7
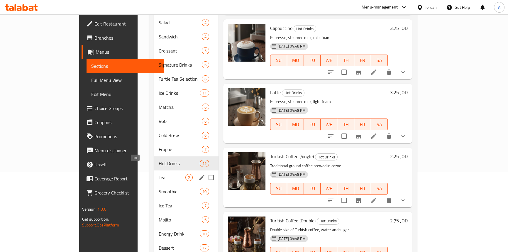
click at [159, 174] on span "Tea" at bounding box center [172, 177] width 27 height 7
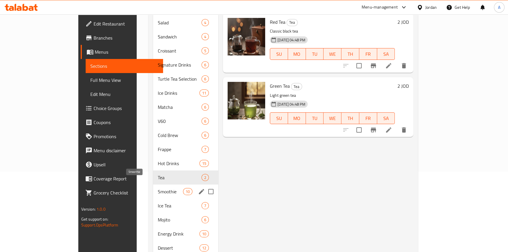
click at [158, 188] on span "Smoothie" at bounding box center [170, 191] width 25 height 7
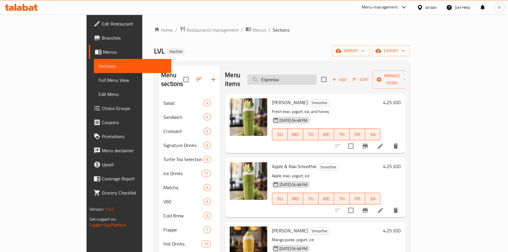
click at [300, 77] on input "Espresso" at bounding box center [281, 79] width 69 height 10
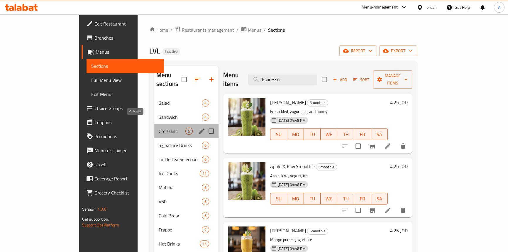
click at [159, 128] on span "Croissant" at bounding box center [172, 131] width 27 height 7
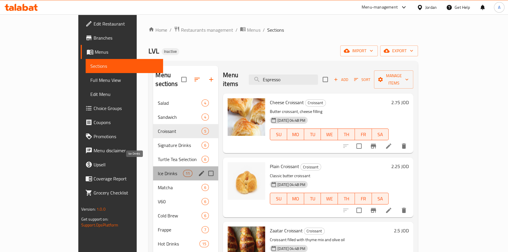
click at [158, 170] on span "Ice Drinks" at bounding box center [170, 173] width 25 height 7
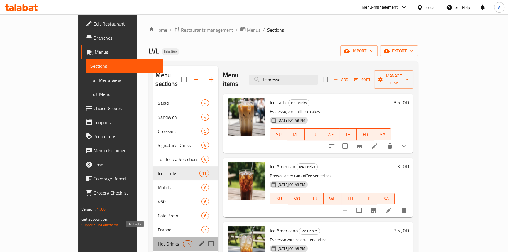
click at [158, 240] on span "Hot Drinks" at bounding box center [170, 243] width 25 height 7
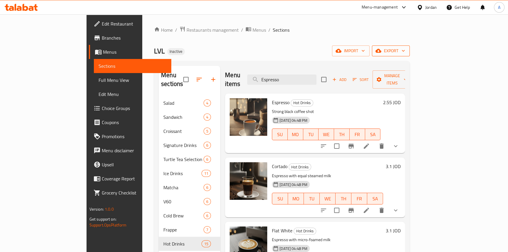
click at [405, 53] on span "export" at bounding box center [391, 50] width 28 height 7
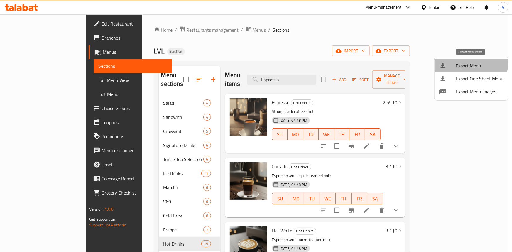
click at [462, 63] on span "Export Menu" at bounding box center [479, 65] width 48 height 7
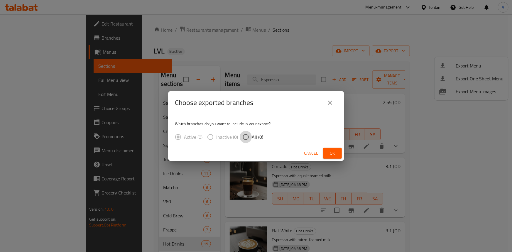
click at [250, 137] on input "All (0)" at bounding box center [246, 137] width 12 height 12
radio input "true"
click at [310, 154] on span "Cancel" at bounding box center [311, 153] width 14 height 7
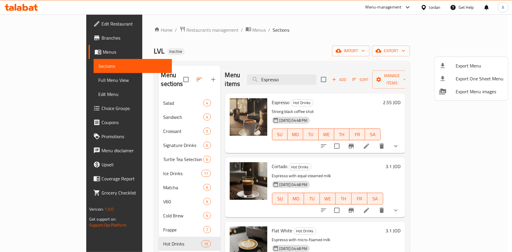
click at [31, 108] on div at bounding box center [256, 126] width 512 height 252
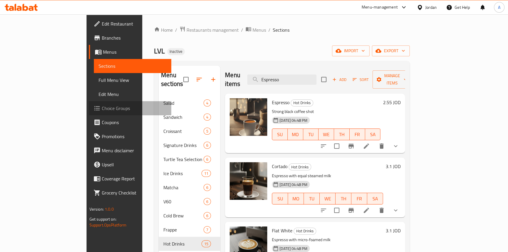
click at [102, 110] on span "Choice Groups" at bounding box center [134, 108] width 65 height 7
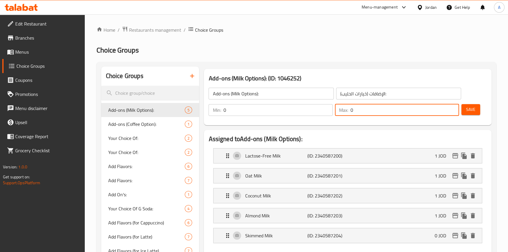
drag, startPoint x: 377, startPoint y: 110, endPoint x: 348, endPoint y: 111, distance: 29.6
click at [348, 111] on div "Max: 0 ​" at bounding box center [397, 110] width 124 height 12
type input "1"
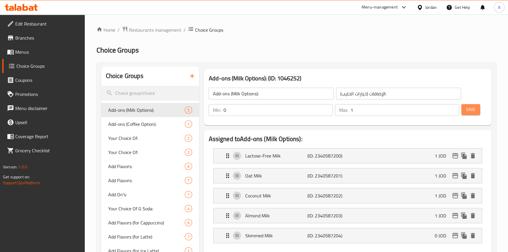
click at [475, 114] on button "Save" at bounding box center [470, 109] width 19 height 11
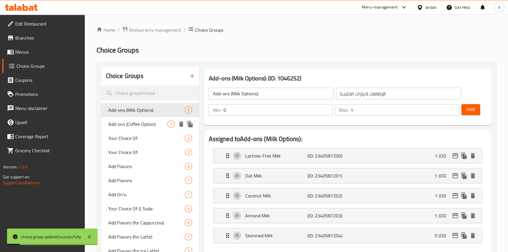
click at [138, 128] on span "Add-ons (Coffee Option):" at bounding box center [137, 124] width 59 height 7
type input "Add-ons (Coffee Option):"
type input "الإضافات (خيار القهوة):"
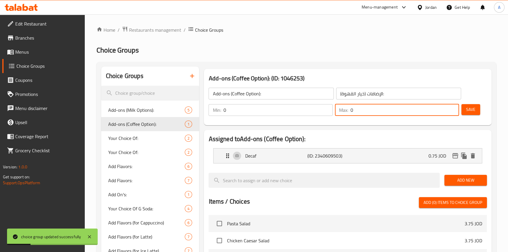
drag, startPoint x: 363, startPoint y: 114, endPoint x: 340, endPoint y: 112, distance: 22.9
click at [340, 112] on div "Max: 0 ​" at bounding box center [397, 110] width 124 height 12
type input "1"
click at [474, 112] on span "Save" at bounding box center [470, 109] width 9 height 7
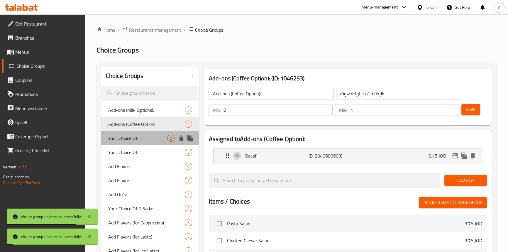
click at [149, 135] on span "Your Choice Of:" at bounding box center [137, 138] width 59 height 7
type input "Your Choice Of:"
type input "إختيارك من:"
type input "1"
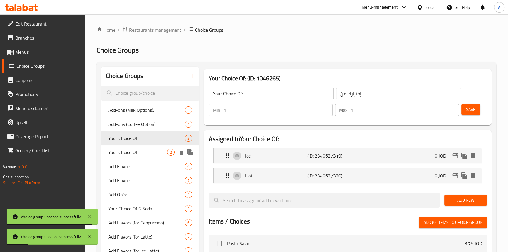
click at [133, 149] on span "Your Choice Of:" at bounding box center [137, 152] width 59 height 7
type input "Your Choice Of:"
type input "إختيارك من:"
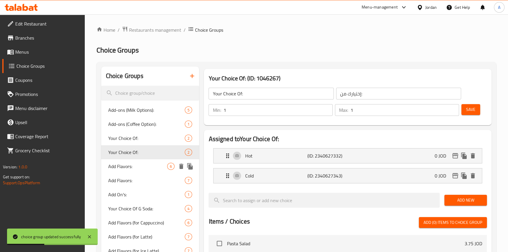
click at [132, 167] on span "Add Flavors:" at bounding box center [137, 166] width 59 height 7
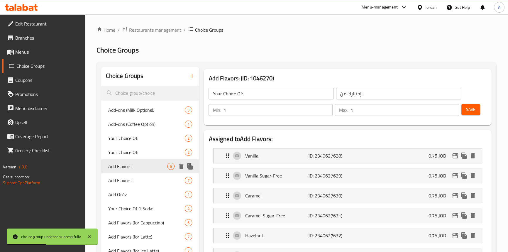
type input "Add Flavors:"
type input "إضافة النكهات:"
type input "0"
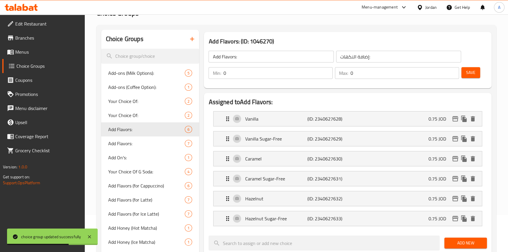
scroll to position [53, 0]
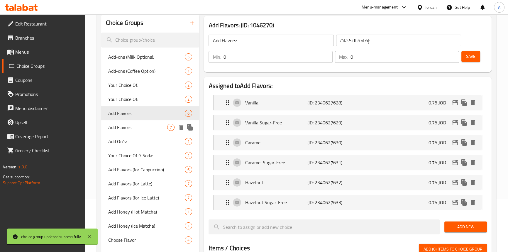
click at [134, 124] on span "Add Flavors:" at bounding box center [137, 127] width 59 height 7
type input "Add Flavors:"
type input "إضافة النكهات:"
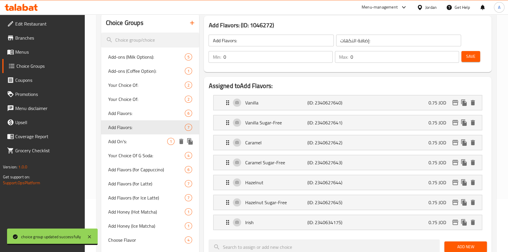
click at [130, 147] on div "Add On's: 1" at bounding box center [150, 141] width 98 height 14
type input "Add On's:"
type input "الإضافات:"
type input "1"
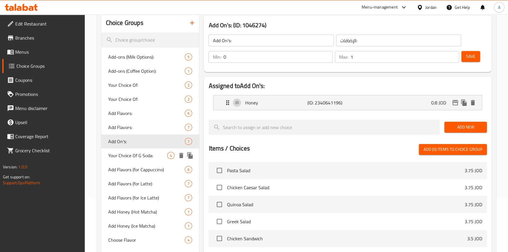
click at [138, 155] on span "Your Choice Of G Soda:" at bounding box center [137, 155] width 59 height 7
type input "Your Choice Of G Soda:"
type input "إختيارك من جي صودا:"
type input "1"
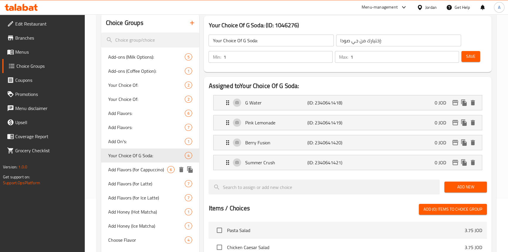
click at [142, 169] on span "Add Flavors (for Cappuccino)" at bounding box center [137, 169] width 59 height 7
type input "Add Flavors (for Cappuccino)"
type input "إضافة النكهات (للكابتشينو)"
type input "0"
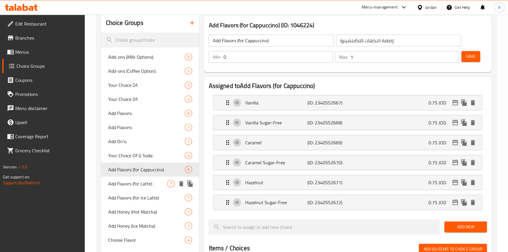
click at [140, 185] on span "Add Flavors (for Latte)" at bounding box center [137, 183] width 59 height 7
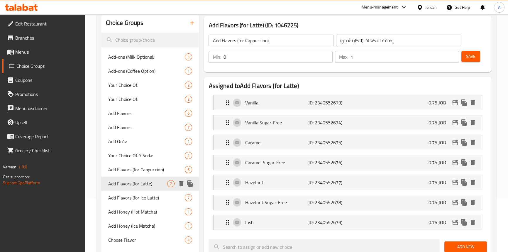
type input "Add Flavors (for Latte)"
type input "إضافة النكهات (للاتيه)"
click at [140, 197] on span "Add Flavors (for Ice Latte)" at bounding box center [137, 197] width 59 height 7
type input "Add Flavors (for Ice Latte)"
type input "إضافة النكهات (للاتيه المثلج)"
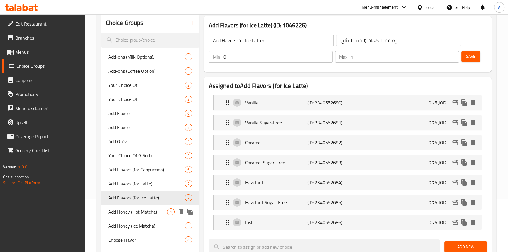
click at [152, 213] on span "Add Honey (Hot Matcha)" at bounding box center [137, 211] width 59 height 7
type input "Add Honey (Hot Matcha)"
type input "أضف العسل (الماتشا الساخن)"
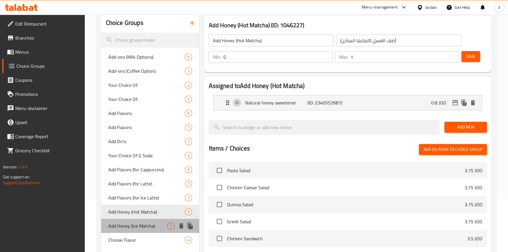
click at [139, 224] on span "Add Honey (Ice Matcha)" at bounding box center [137, 225] width 59 height 7
type input "Add Honey (Ice Matcha)"
type input "أضف العسل (الماتشا المثلجة)"
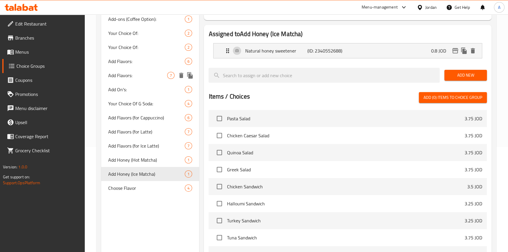
scroll to position [106, 0]
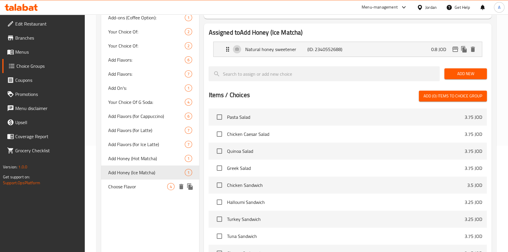
click at [126, 187] on span "Choose Flavor" at bounding box center [137, 186] width 59 height 7
type input "Choose Flavor"
type input "اختر النكهة"
type input "1"
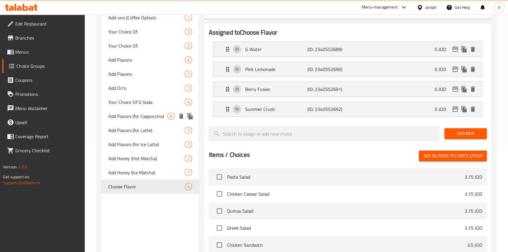
click at [143, 122] on div "Add Flavors (for Cappuccino) 6" at bounding box center [150, 116] width 98 height 14
type input "Add Flavors (for Cappuccino)"
type input "إضافة النكهات (للكابتشينو)"
type input "0"
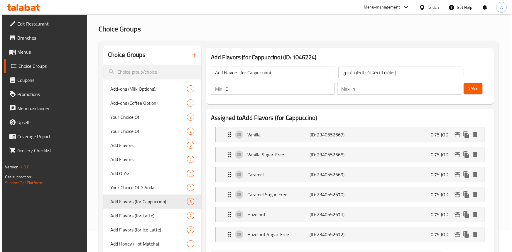
scroll to position [0, 0]
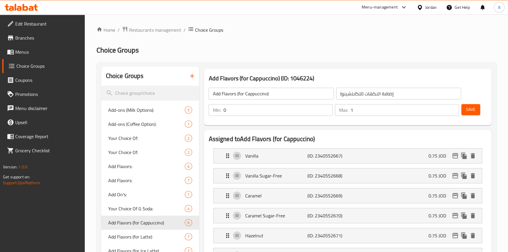
click at [30, 54] on span "Menus" at bounding box center [47, 51] width 65 height 7
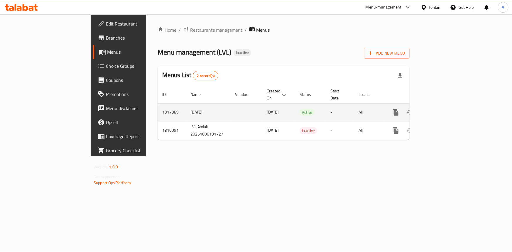
click at [441, 109] on icon "enhanced table" at bounding box center [437, 112] width 7 height 7
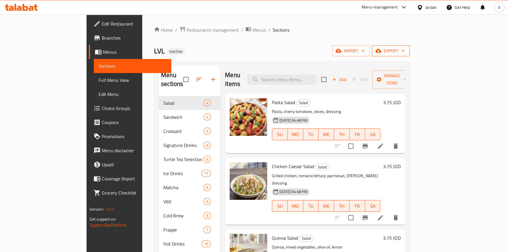
click at [405, 49] on span "export" at bounding box center [391, 50] width 28 height 7
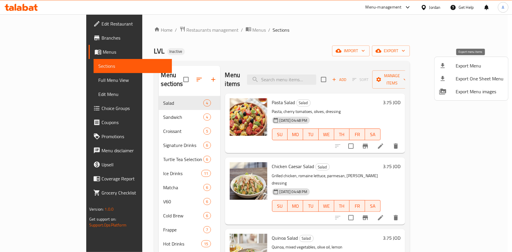
click at [453, 61] on li "Export Menu" at bounding box center [471, 65] width 74 height 13
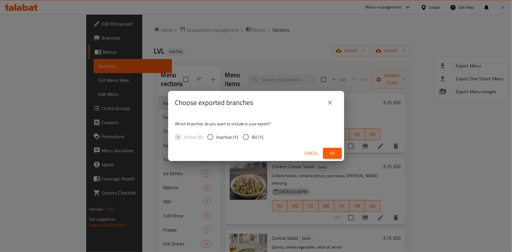
click at [246, 139] on input "All (1)" at bounding box center [246, 137] width 12 height 12
radio input "true"
click at [328, 151] on span "Ok" at bounding box center [332, 153] width 9 height 7
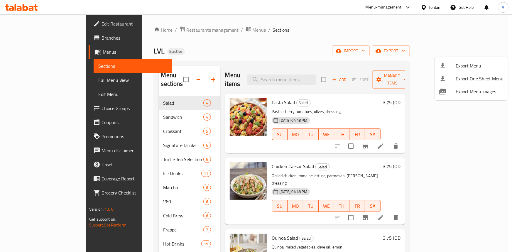
click at [255, 22] on div at bounding box center [256, 126] width 512 height 252
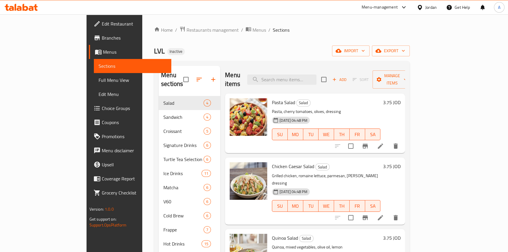
click at [321, 48] on div "LVL Inactive import export" at bounding box center [282, 50] width 256 height 11
click at [264, 23] on div "Home / Restaurants management / Menus / Sections LVL Inactive import export Men…" at bounding box center [281, 191] width 279 height 354
click at [288, 45] on div "Home / Restaurants management / Menus / Sections LVL Inactive import export Men…" at bounding box center [282, 191] width 256 height 330
click at [431, 11] on div "Jordan" at bounding box center [426, 7] width 29 height 14
click at [430, 9] on div "Jordan" at bounding box center [430, 7] width 11 height 6
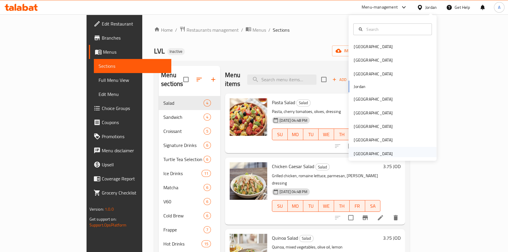
click at [363, 152] on div "United Arab Emirates" at bounding box center [373, 153] width 39 height 6
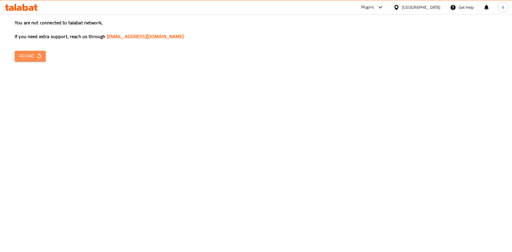
click at [40, 53] on icon "button" at bounding box center [39, 56] width 6 height 6
click at [42, 55] on button "Reload" at bounding box center [30, 56] width 31 height 11
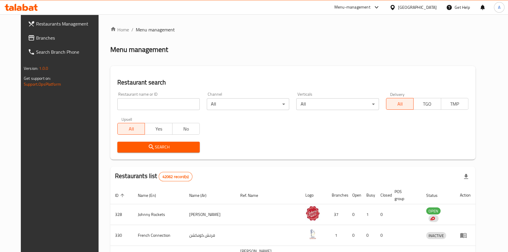
click at [36, 34] on span "Branches" at bounding box center [68, 37] width 65 height 7
